Goal: Transaction & Acquisition: Book appointment/travel/reservation

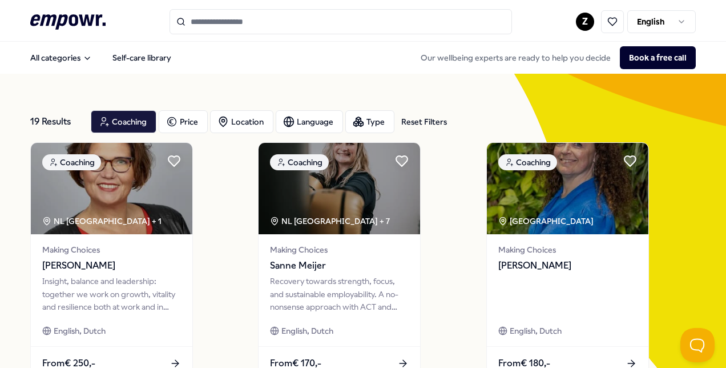
scroll to position [300, 0]
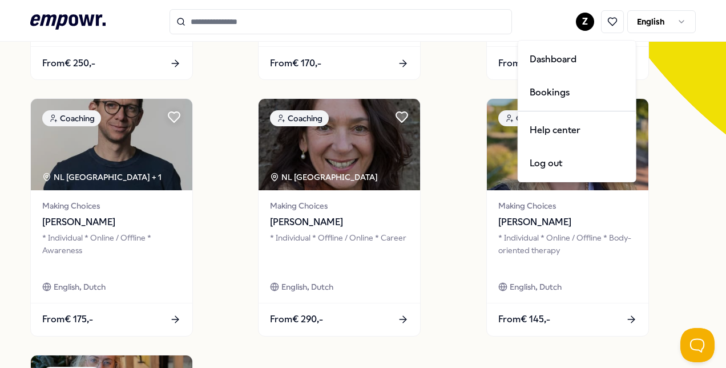
click at [580, 23] on html ".empowr-logo_svg__cls-1{fill:#03032f} Z English All categories Self-care librar…" at bounding box center [363, 184] width 726 height 368
click at [601, 22] on html ".empowr-logo_svg__cls-1{fill:#03032f} Z English All categories Self-care librar…" at bounding box center [363, 184] width 726 height 368
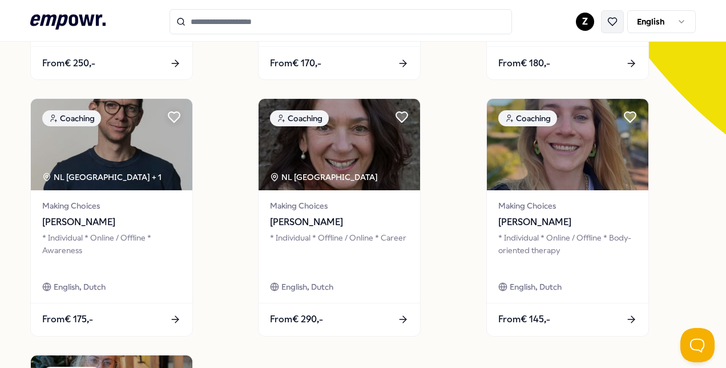
click at [608, 22] on icon at bounding box center [613, 22] width 10 height 10
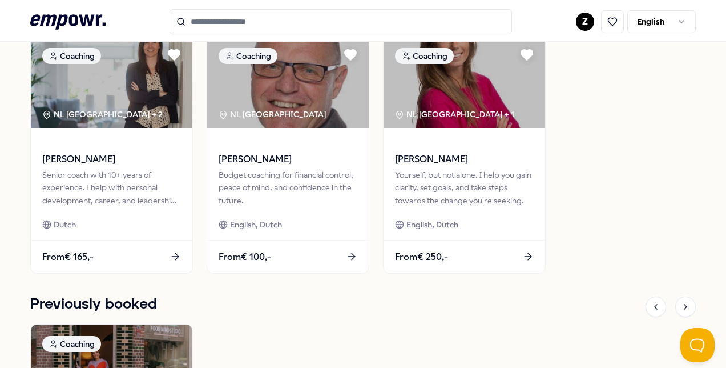
scroll to position [588, 0]
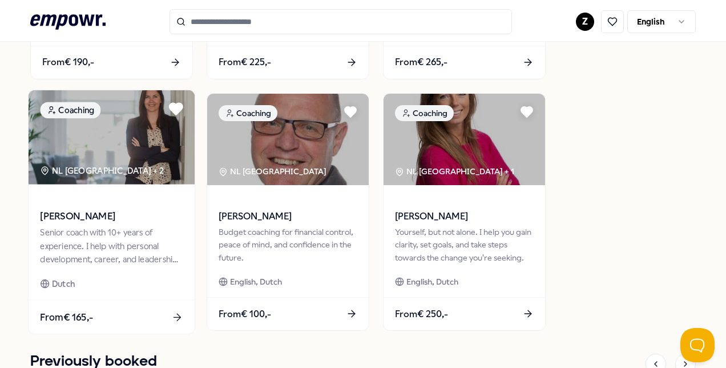
click at [170, 107] on icon at bounding box center [176, 108] width 13 height 11
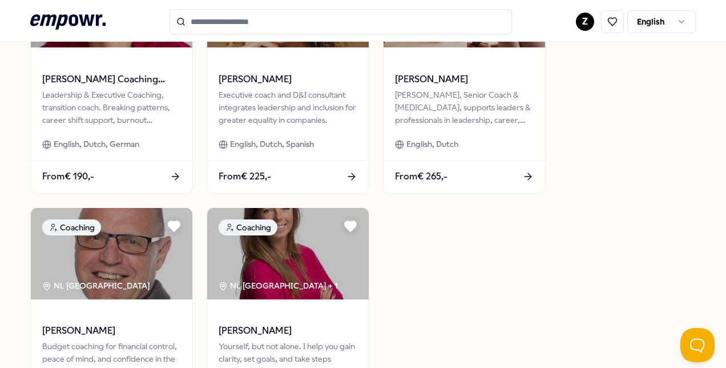
scroll to position [359, 0]
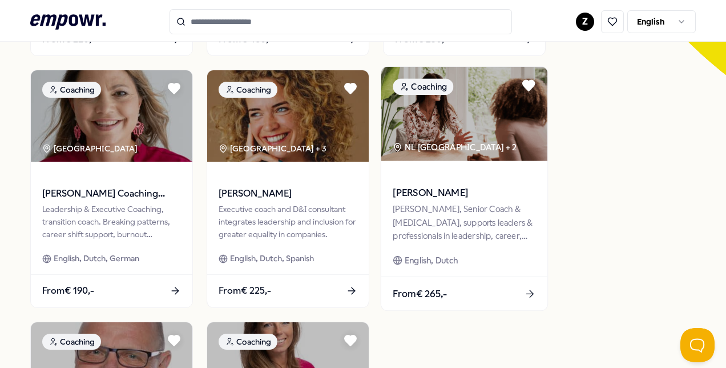
click at [493, 134] on img at bounding box center [465, 114] width 166 height 94
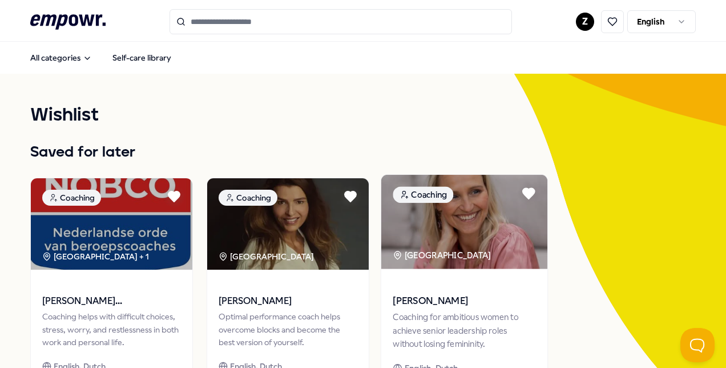
click at [472, 228] on img at bounding box center [465, 222] width 166 height 94
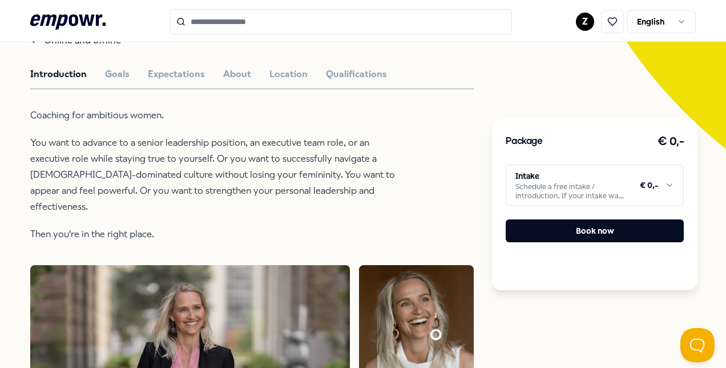
scroll to position [57, 0]
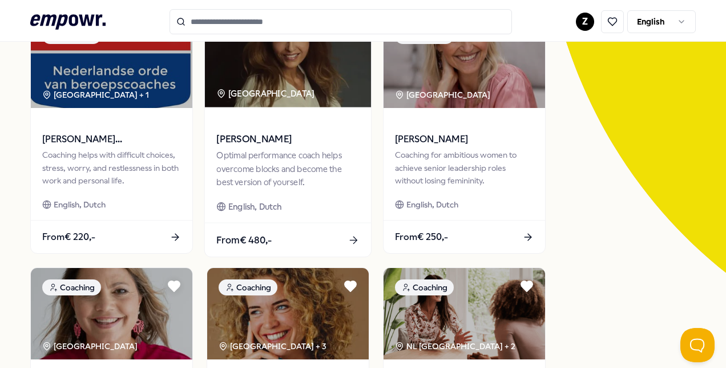
scroll to position [286, 0]
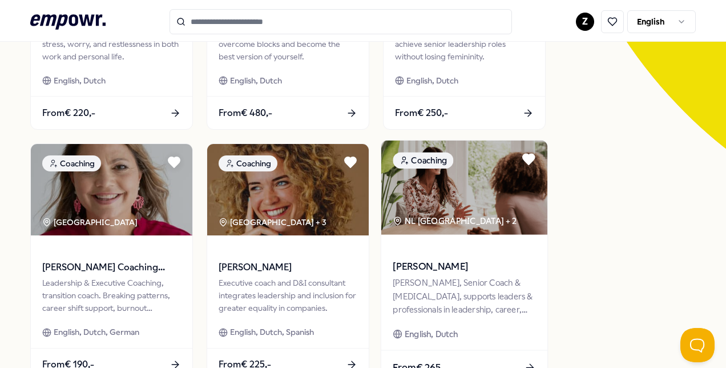
click at [443, 189] on img at bounding box center [465, 187] width 166 height 94
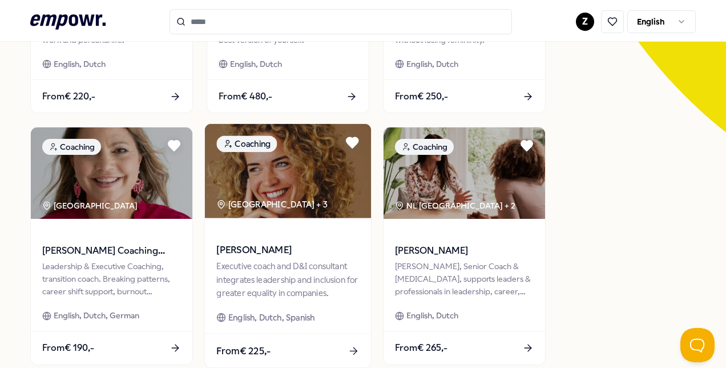
click at [279, 182] on img at bounding box center [288, 171] width 166 height 94
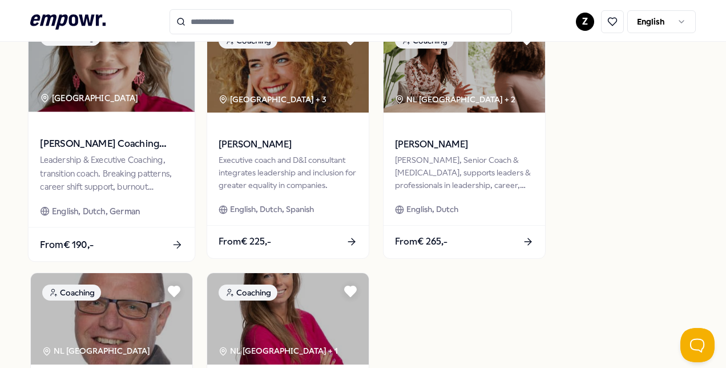
scroll to position [416, 0]
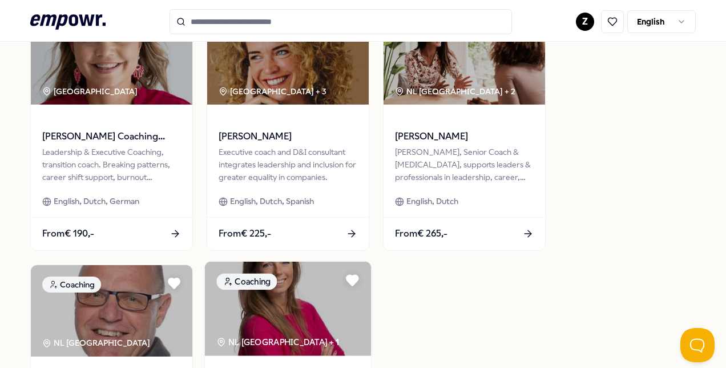
click at [319, 319] on img at bounding box center [288, 309] width 166 height 94
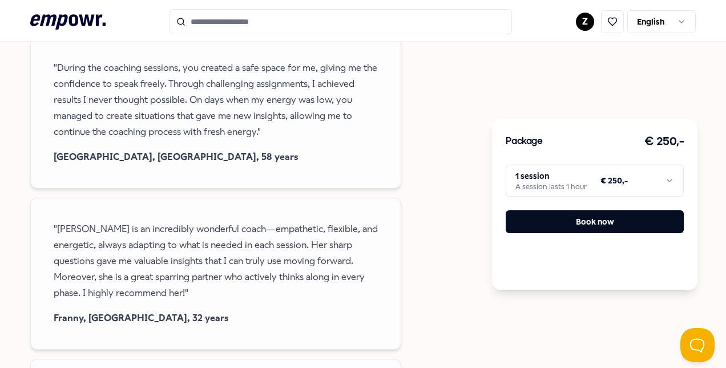
scroll to position [473, 0]
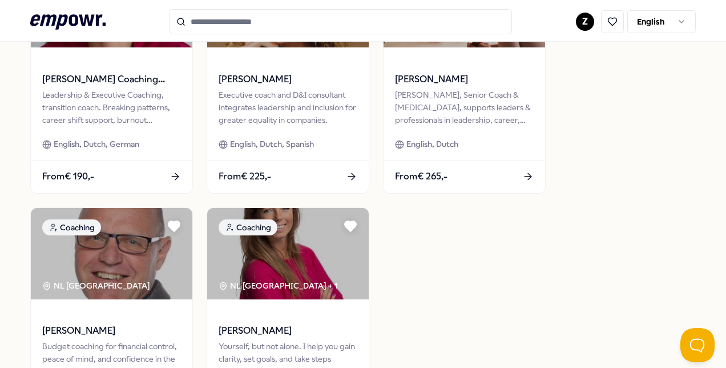
scroll to position [188, 0]
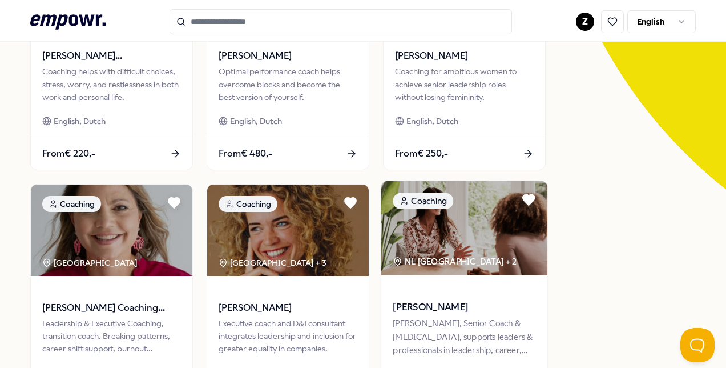
click at [456, 230] on img at bounding box center [465, 228] width 166 height 94
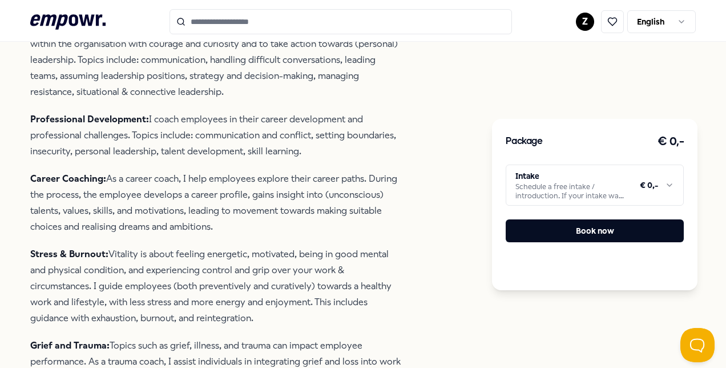
scroll to position [131, 0]
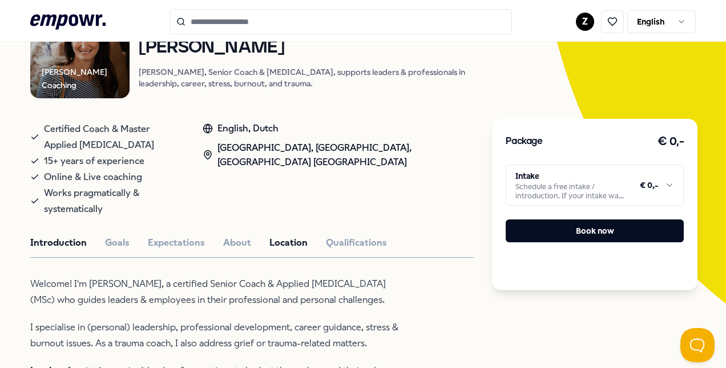
click at [270, 235] on button "Location" at bounding box center [289, 242] width 38 height 15
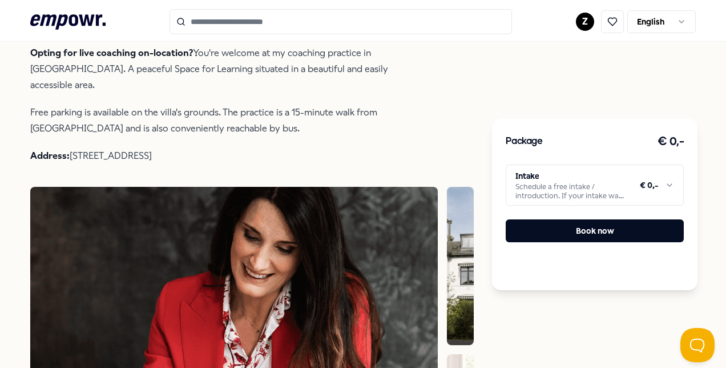
scroll to position [645, 0]
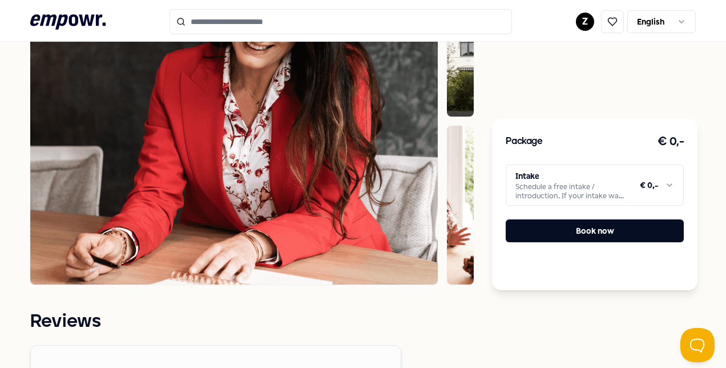
click at [454, 83] on img at bounding box center [460, 37] width 27 height 158
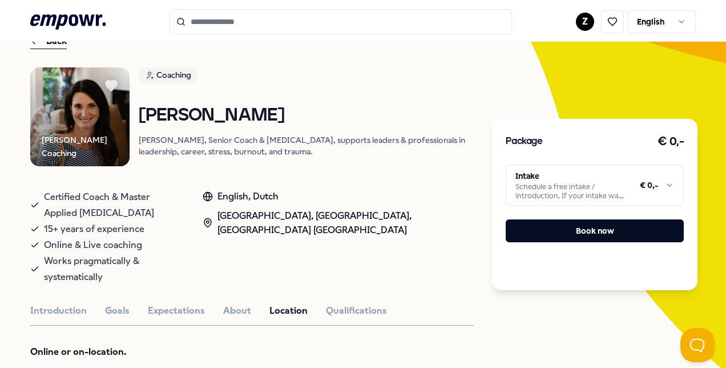
scroll to position [286, 0]
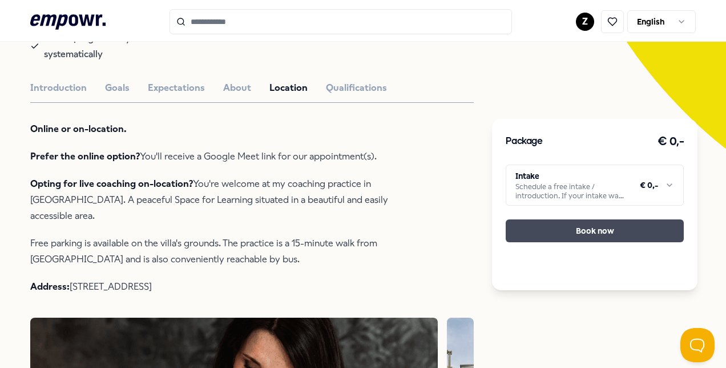
click at [622, 234] on button "Book now" at bounding box center [595, 230] width 178 height 23
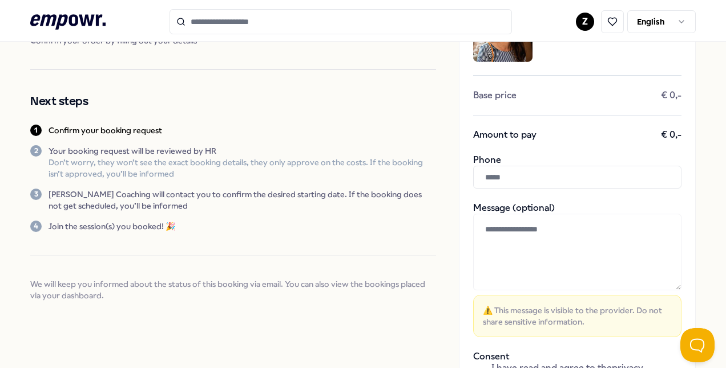
scroll to position [99, 0]
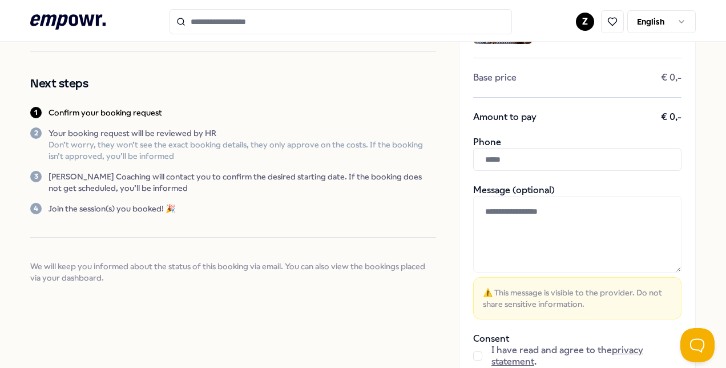
click at [584, 159] on input "text" at bounding box center [577, 159] width 208 height 23
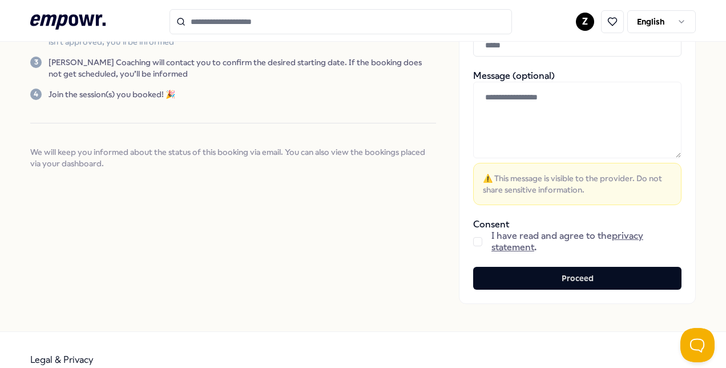
click at [473, 242] on button "button" at bounding box center [477, 241] width 9 height 9
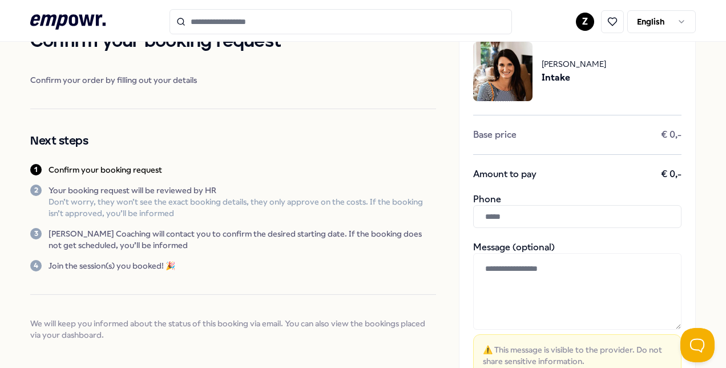
scroll to position [57, 0]
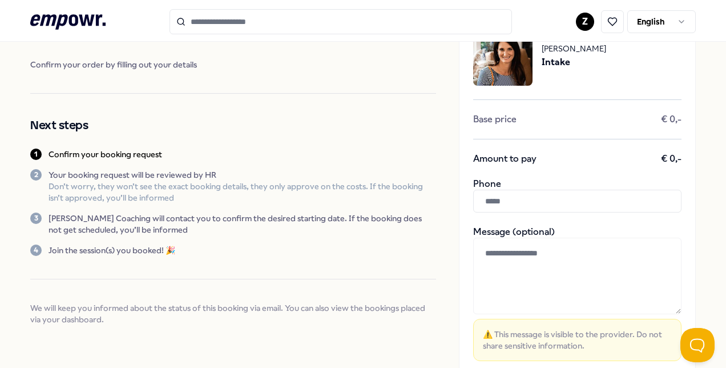
click at [514, 278] on textarea at bounding box center [577, 276] width 208 height 77
click at [603, 266] on textarea "**********" at bounding box center [577, 276] width 209 height 76
drag, startPoint x: 568, startPoint y: 276, endPoint x: 511, endPoint y: 276, distance: 56.5
click at [511, 276] on textarea "**********" at bounding box center [577, 276] width 209 height 76
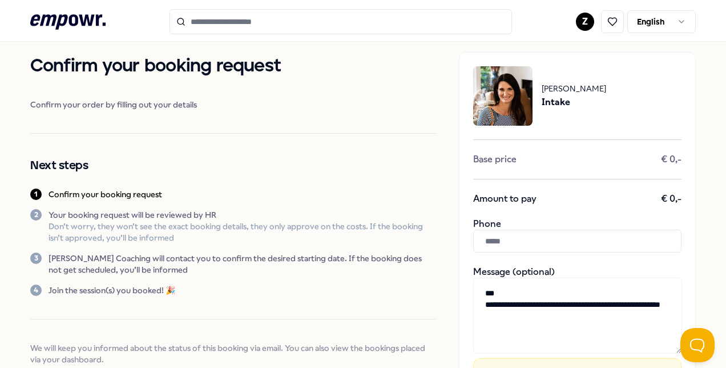
scroll to position [0, 0]
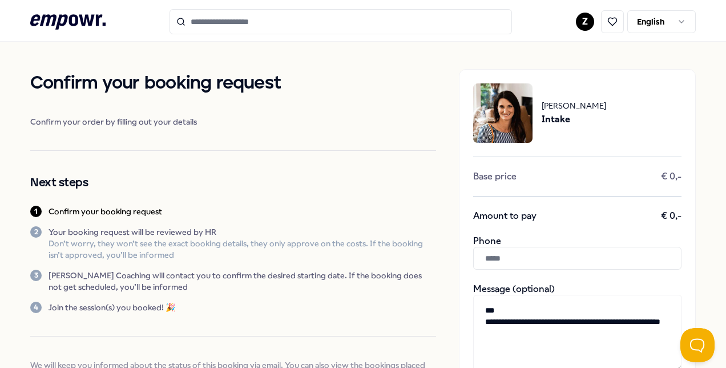
click at [532, 347] on textarea "**********" at bounding box center [577, 333] width 209 height 76
drag, startPoint x: 548, startPoint y: 347, endPoint x: 480, endPoint y: 348, distance: 68.0
click at [480, 348] on textarea "**********" at bounding box center [577, 333] width 209 height 76
click at [493, 323] on textarea "**********" at bounding box center [577, 333] width 209 height 76
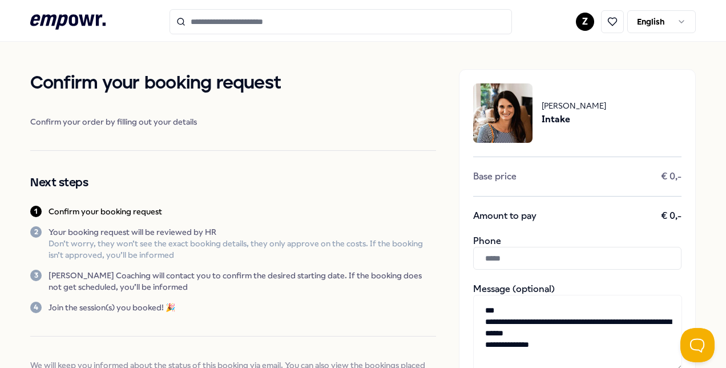
click at [572, 321] on textarea "**********" at bounding box center [577, 333] width 209 height 76
click at [557, 344] on textarea "**********" at bounding box center [577, 333] width 209 height 76
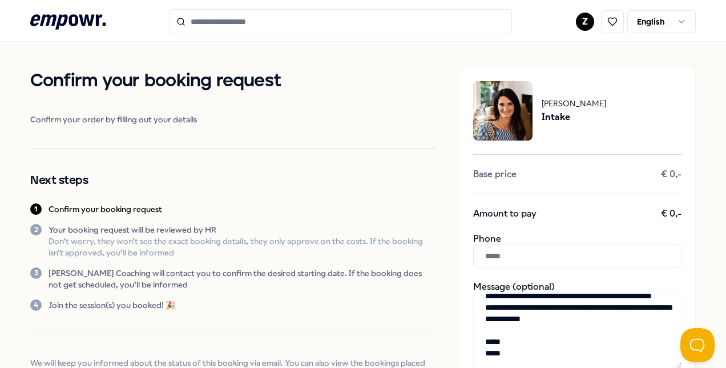
scroll to position [231, 0]
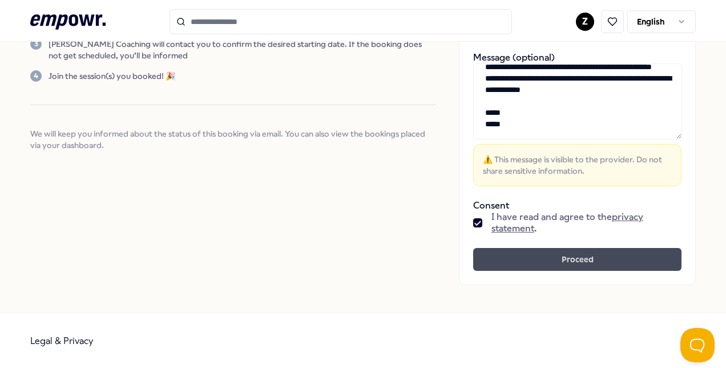
type textarea "**********"
click at [569, 260] on button "Proceed" at bounding box center [577, 259] width 208 height 23
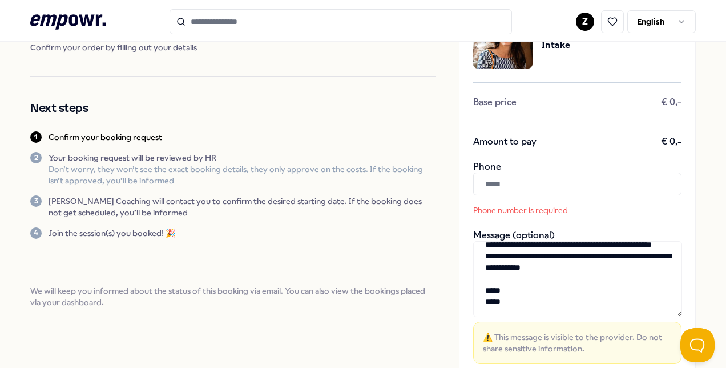
scroll to position [3, 0]
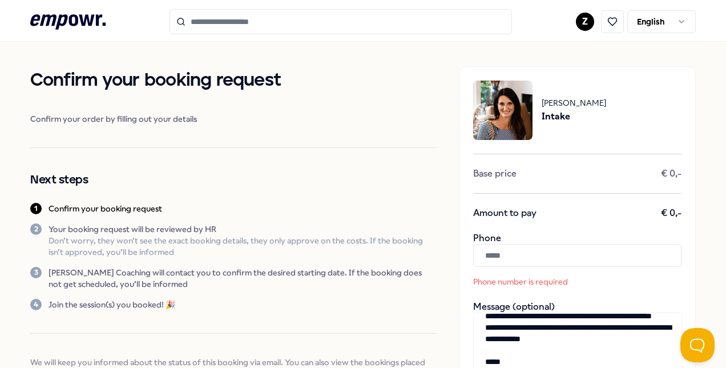
click at [509, 248] on input "text" at bounding box center [577, 255] width 208 height 23
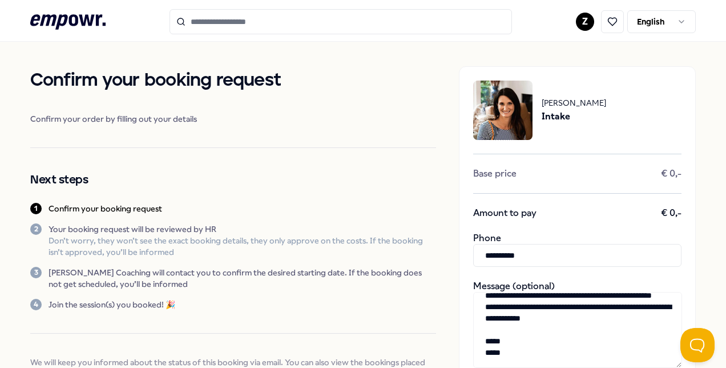
scroll to position [231, 0]
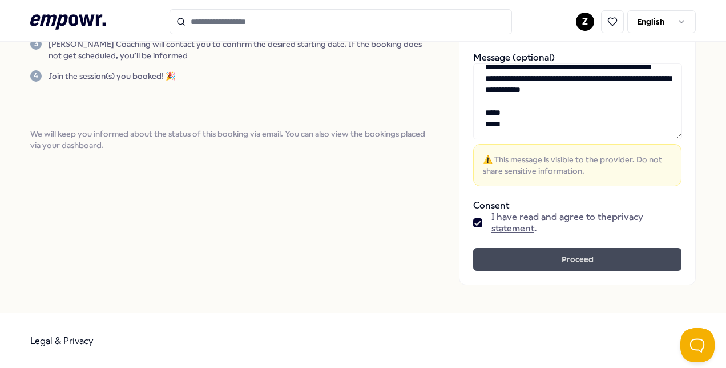
type input "**********"
click at [608, 250] on button "Proceed" at bounding box center [577, 259] width 208 height 23
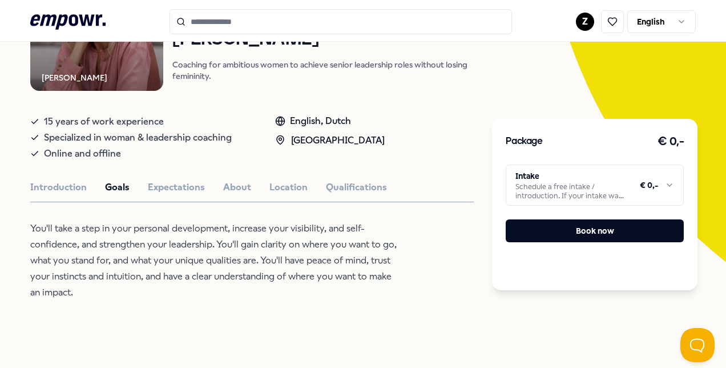
scroll to position [171, 0]
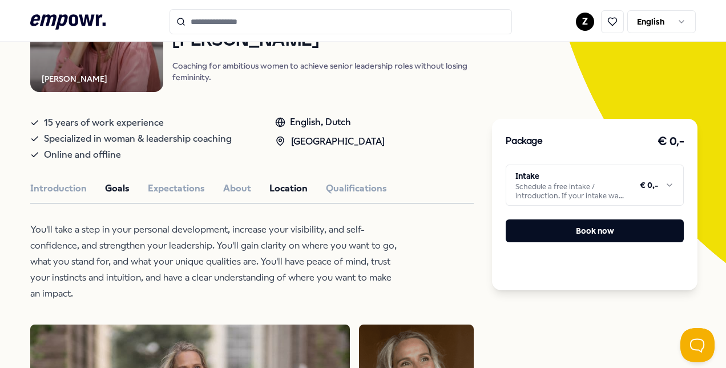
click at [282, 182] on button "Location" at bounding box center [289, 188] width 38 height 15
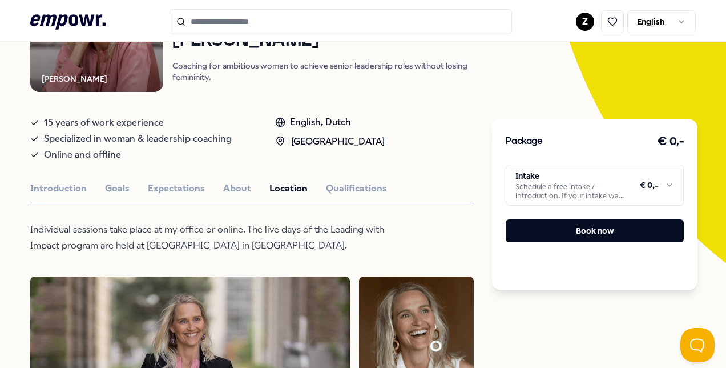
scroll to position [0, 0]
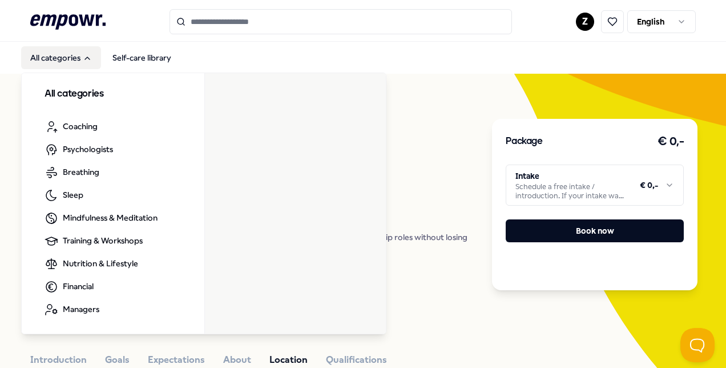
click at [75, 59] on button "All categories" at bounding box center [61, 57] width 80 height 23
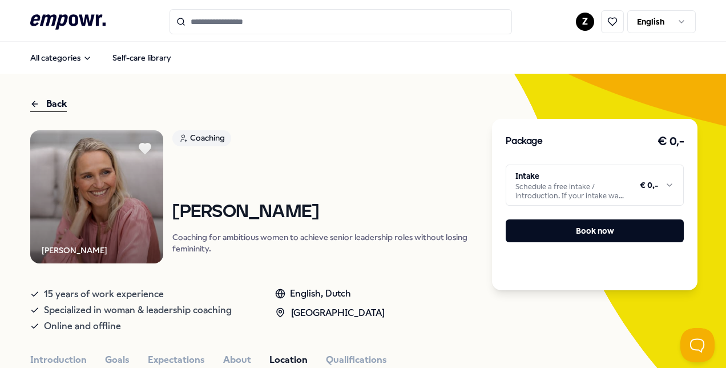
click at [263, 29] on input "Search for products, categories or subcategories" at bounding box center [341, 21] width 343 height 25
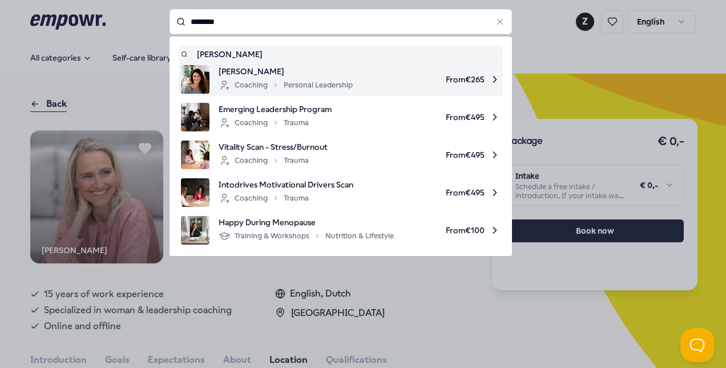
click at [370, 81] on span "From € 265" at bounding box center [431, 79] width 139 height 29
type input "********"
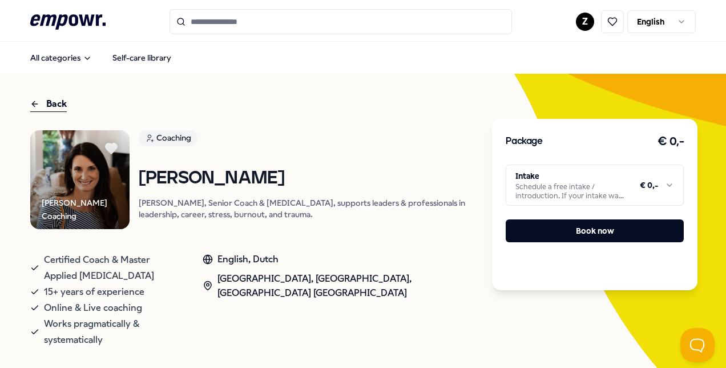
scroll to position [228, 0]
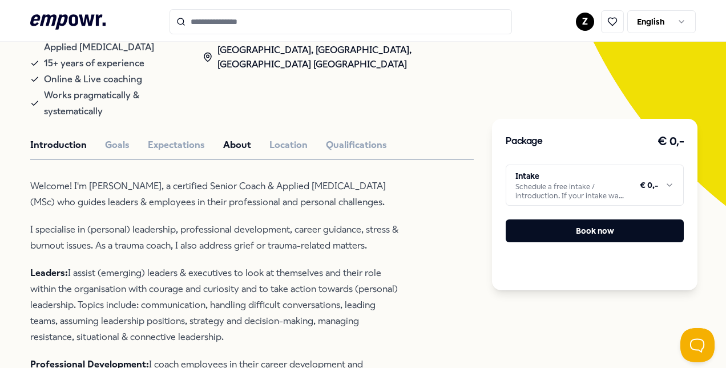
click at [225, 138] on button "About" at bounding box center [237, 145] width 28 height 15
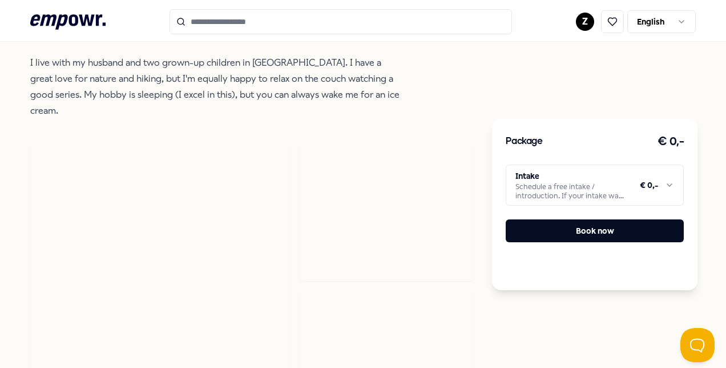
scroll to position [286, 0]
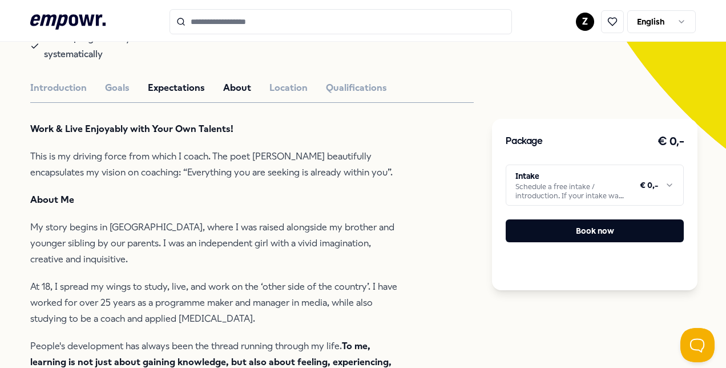
click at [168, 81] on button "Expectations" at bounding box center [176, 88] width 57 height 15
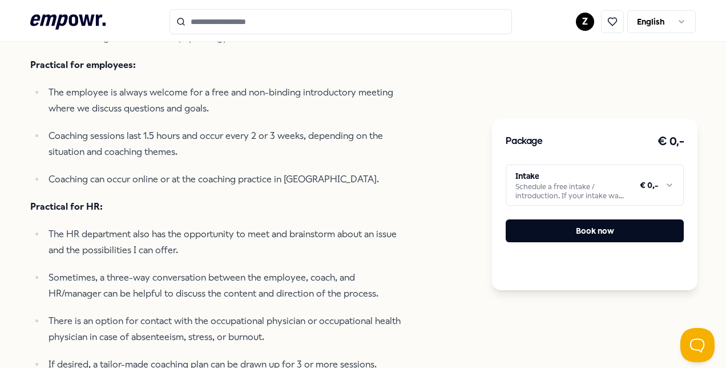
scroll to position [742, 0]
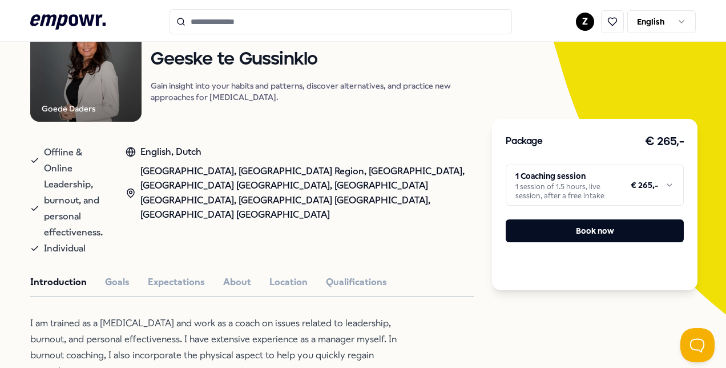
scroll to position [228, 0]
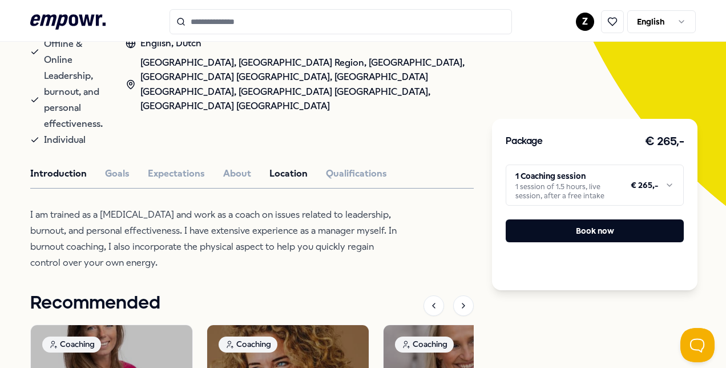
click at [282, 166] on button "Location" at bounding box center [289, 173] width 38 height 15
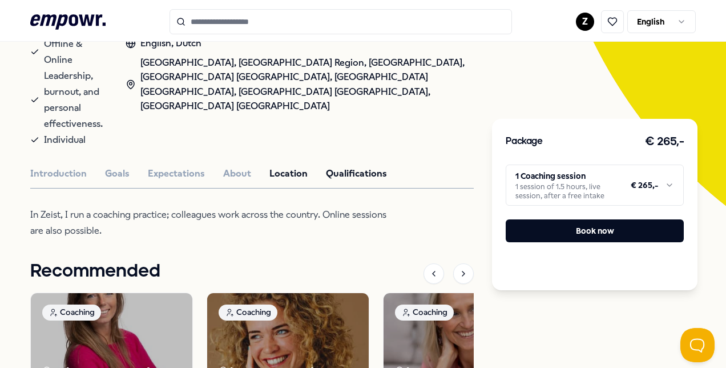
click at [355, 166] on button "Qualifications" at bounding box center [356, 173] width 61 height 15
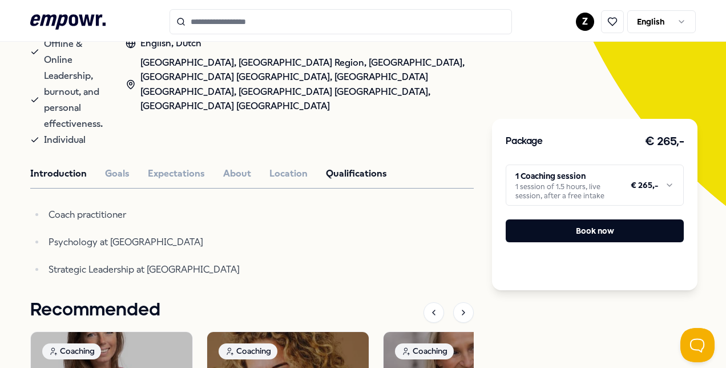
click at [48, 166] on button "Introduction" at bounding box center [58, 173] width 57 height 15
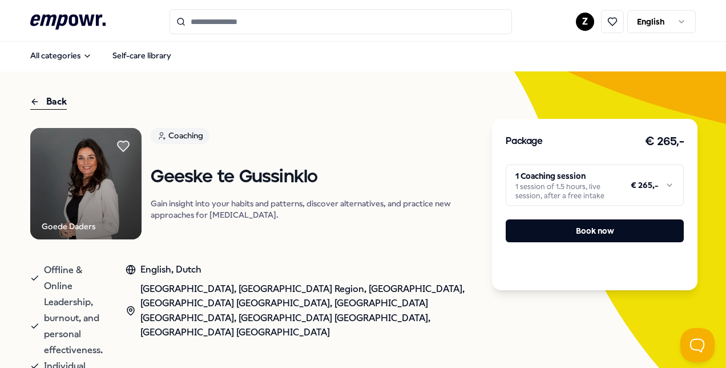
scroll to position [0, 0]
